Goal: Task Accomplishment & Management: Complete application form

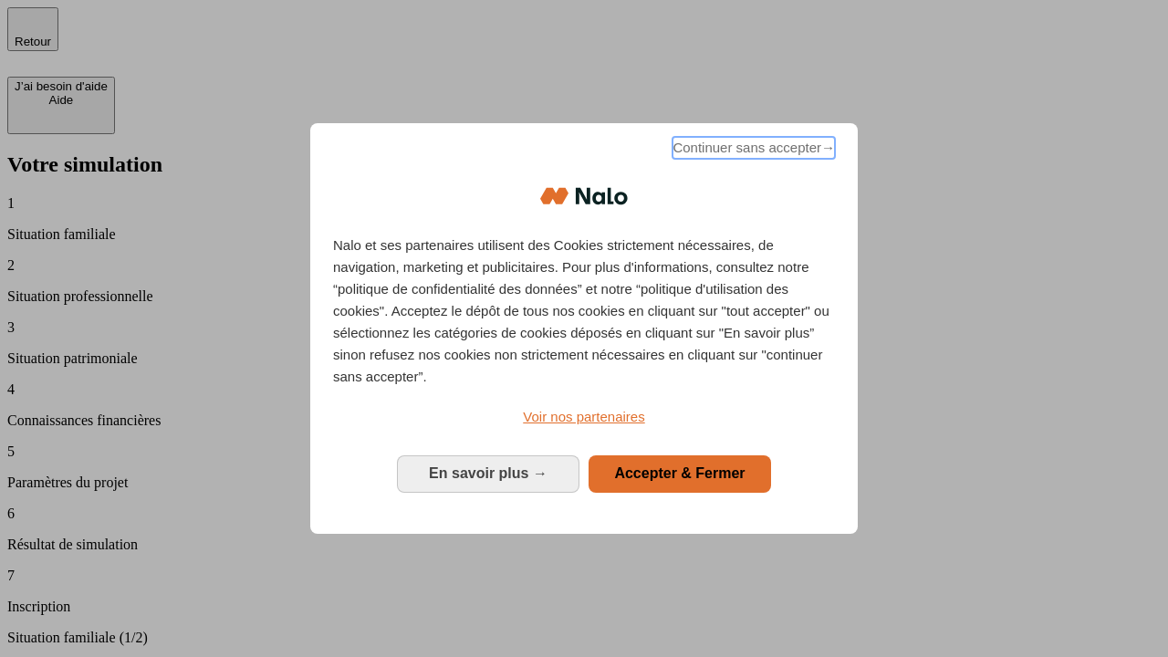
click at [752, 151] on span "Continuer sans accepter →" at bounding box center [754, 148] width 162 height 22
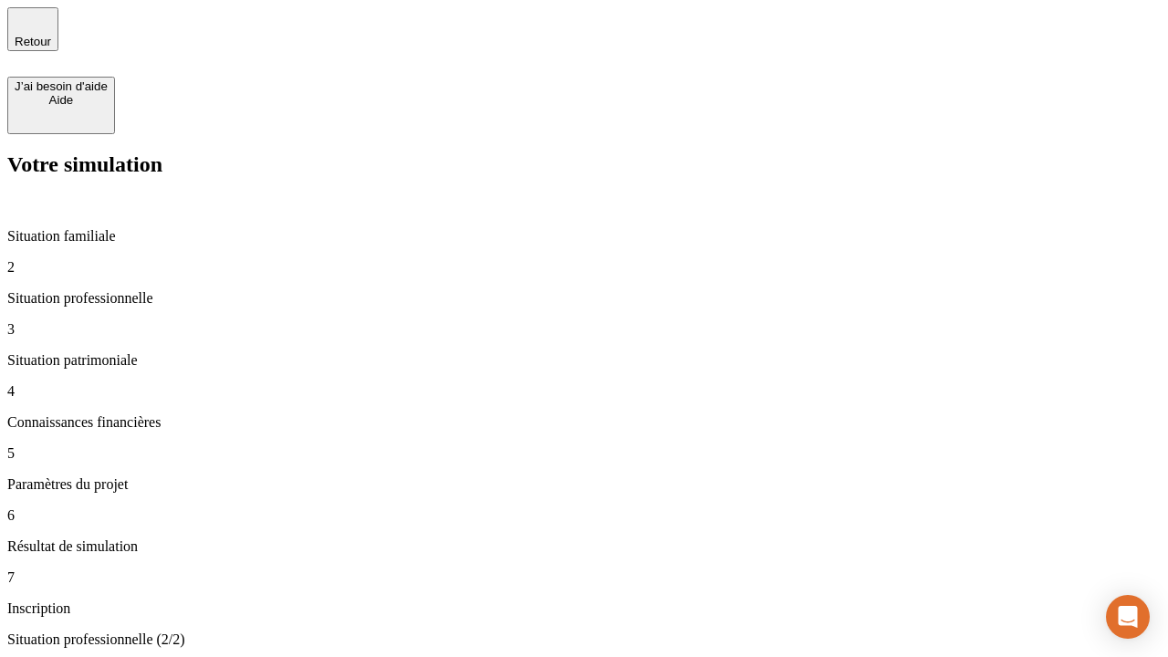
type input "30 000"
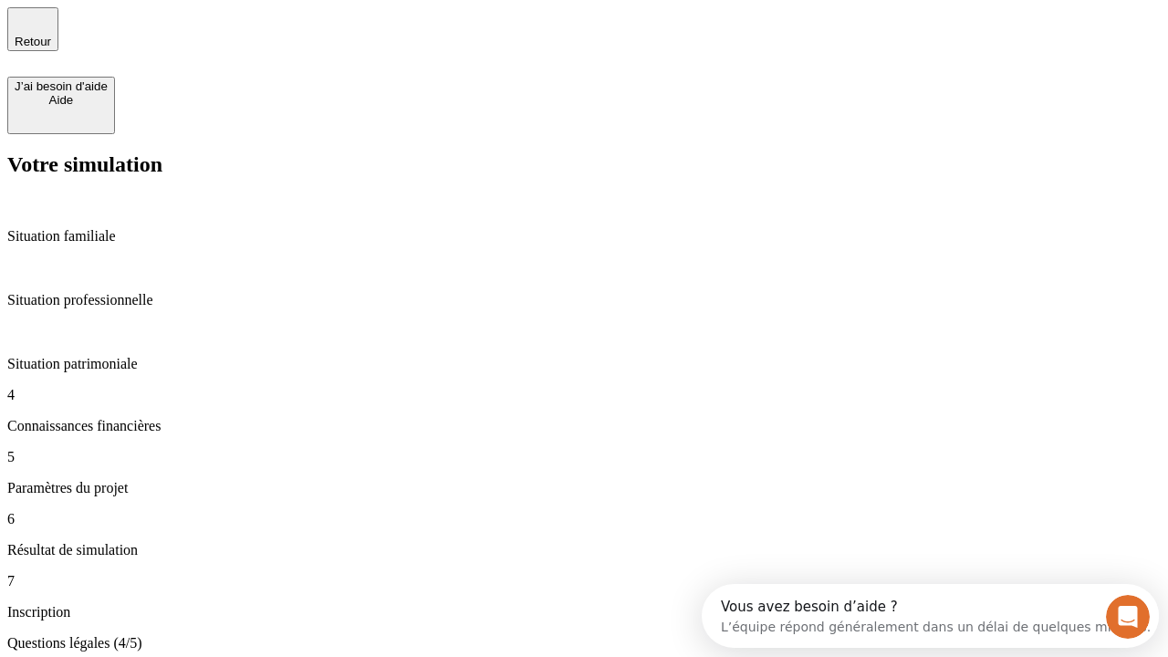
type input "25"
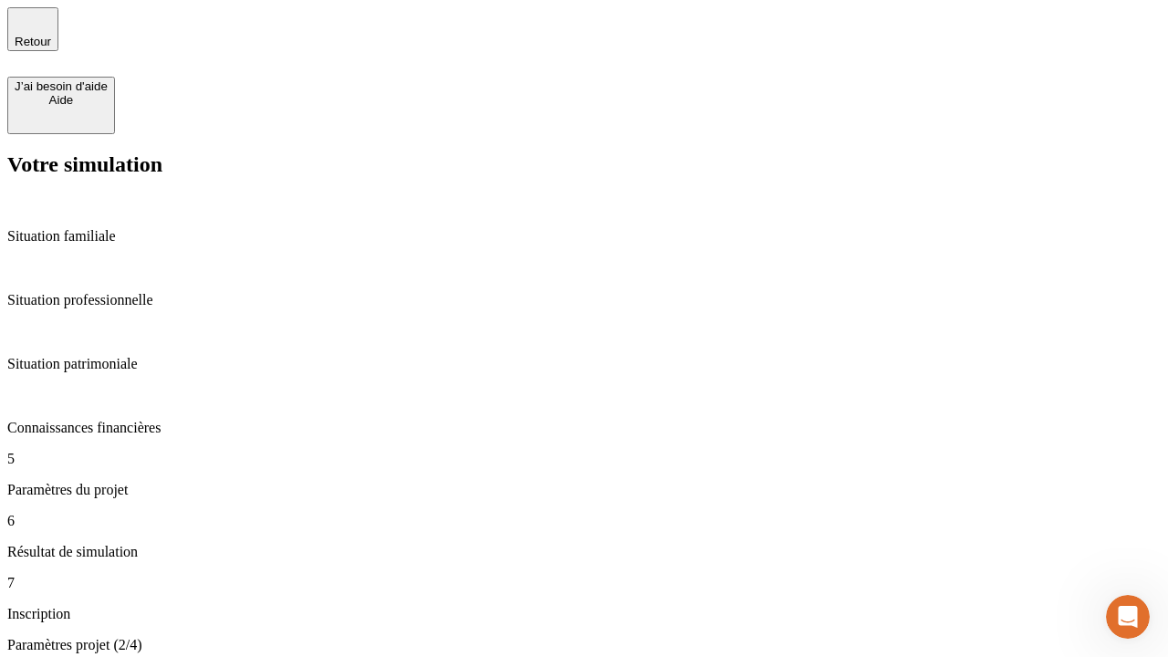
type input "64"
type input "1 000"
type input "640"
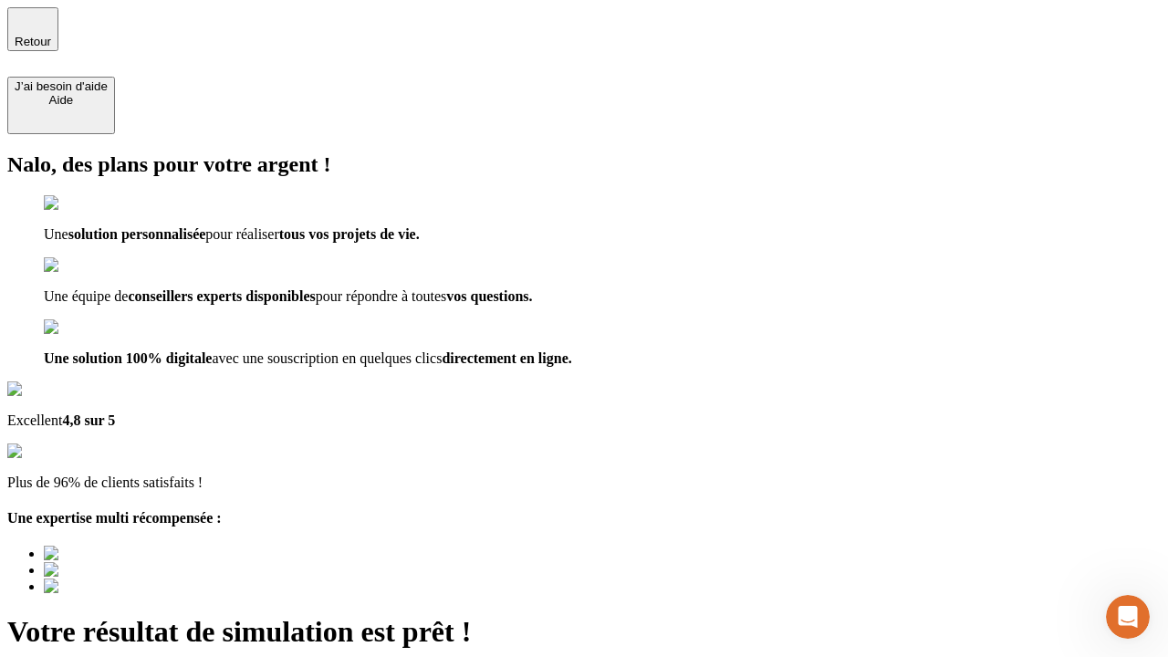
type input "[EMAIL_ADDRESS][PERSON_NAME][DOMAIN_NAME]"
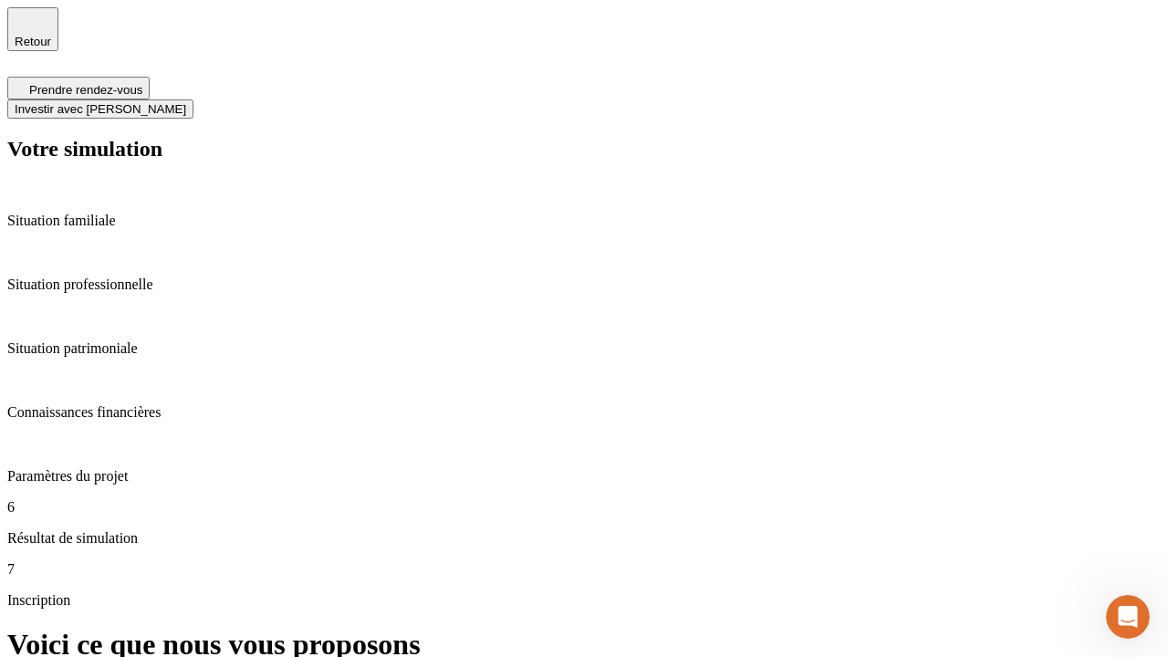
click at [186, 102] on span "Investir avec [PERSON_NAME]" at bounding box center [101, 109] width 172 height 14
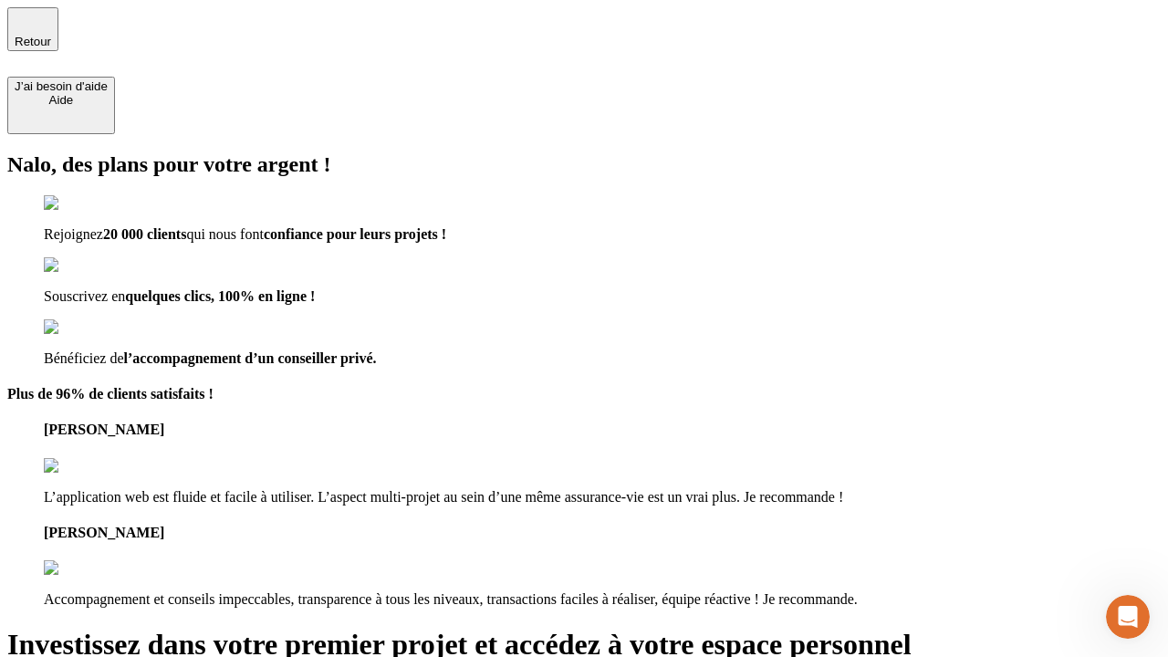
type input "[EMAIL_ADDRESS][PERSON_NAME][DOMAIN_NAME]"
